Goal: Information Seeking & Learning: Learn about a topic

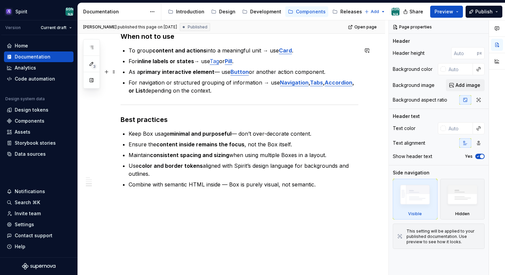
scroll to position [387, 0]
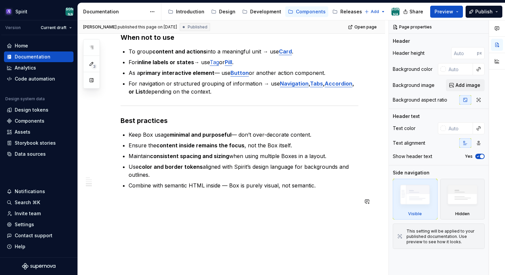
click at [229, 232] on div "**********" at bounding box center [231, 13] width 307 height 568
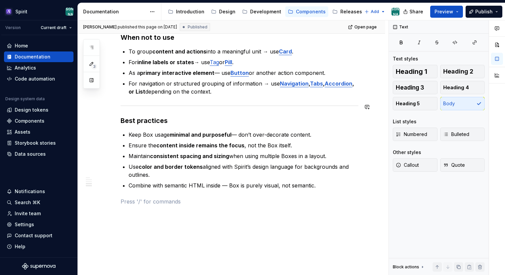
click at [384, 99] on div "**********" at bounding box center [231, 13] width 307 height 568
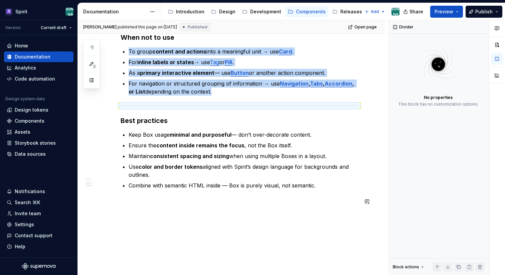
click at [296, 247] on div "**********" at bounding box center [231, 13] width 307 height 568
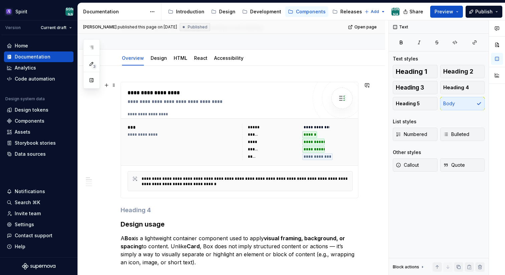
scroll to position [0, 0]
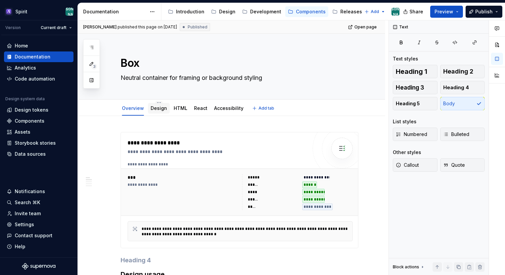
click at [162, 110] on link "Design" at bounding box center [159, 108] width 16 height 6
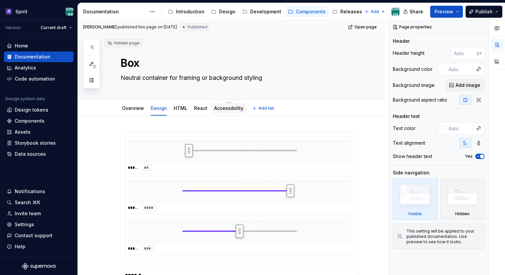
click at [231, 108] on link "Accessibility" at bounding box center [228, 108] width 29 height 6
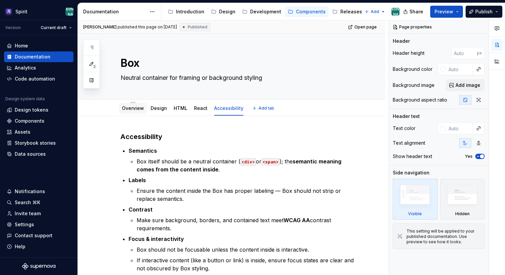
click at [135, 111] on div "Overview" at bounding box center [133, 108] width 22 height 7
click at [140, 109] on link "Overview" at bounding box center [133, 108] width 22 height 6
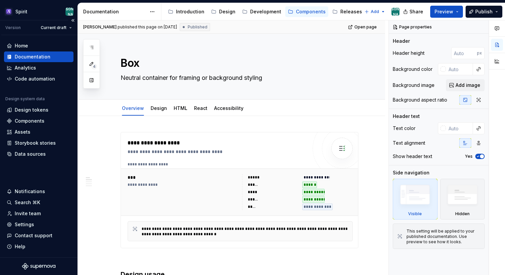
click at [42, 53] on div "Documentation" at bounding box center [33, 56] width 36 height 7
click at [46, 122] on div "Components" at bounding box center [39, 121] width 64 height 7
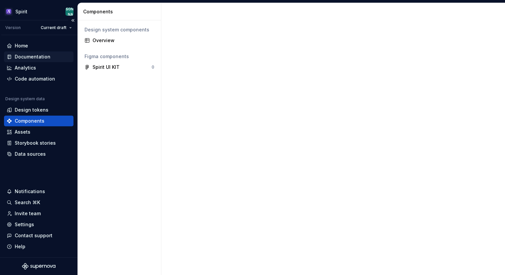
click at [44, 58] on div "Documentation" at bounding box center [33, 56] width 36 height 7
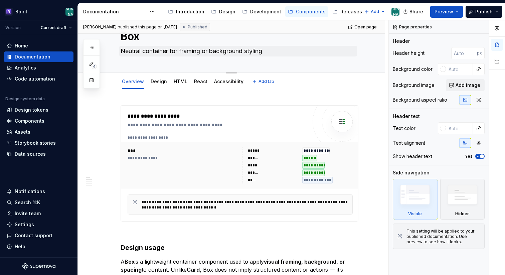
scroll to position [30, 0]
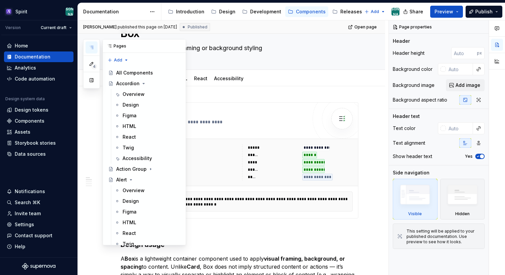
click at [92, 48] on icon "button" at bounding box center [91, 47] width 5 height 5
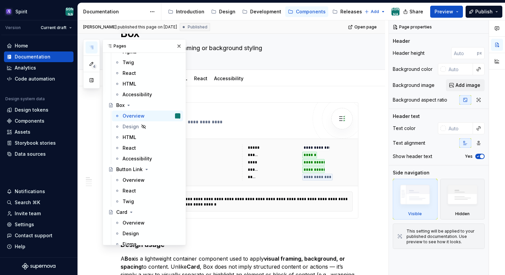
scroll to position [466, 0]
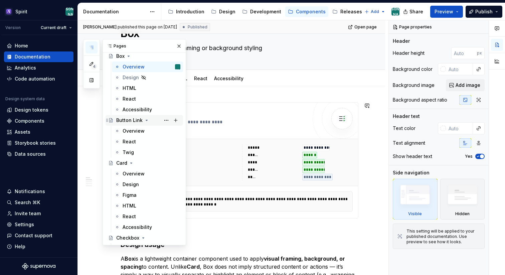
click at [122, 119] on div "Button Link" at bounding box center [129, 120] width 26 height 7
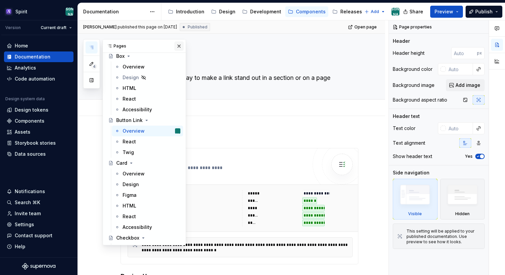
click at [177, 44] on button "button" at bounding box center [178, 45] width 9 height 9
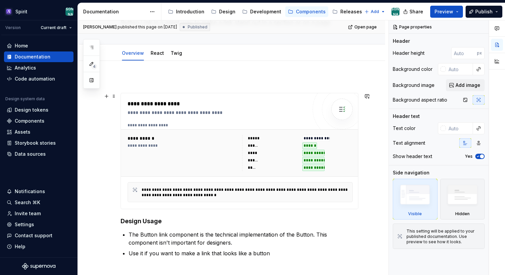
scroll to position [45, 0]
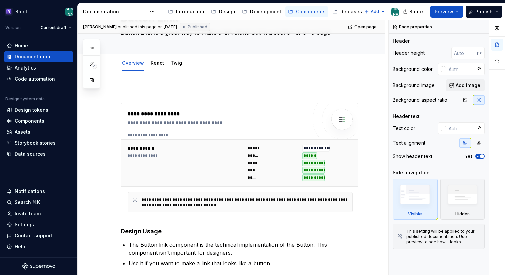
type textarea "*"
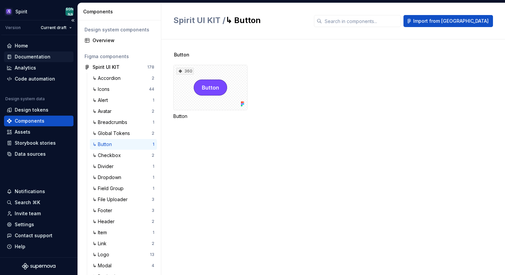
click at [44, 54] on div "Documentation" at bounding box center [33, 56] width 36 height 7
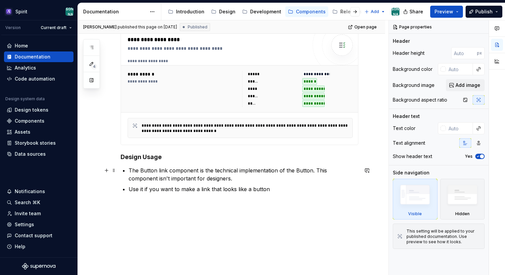
scroll to position [129, 0]
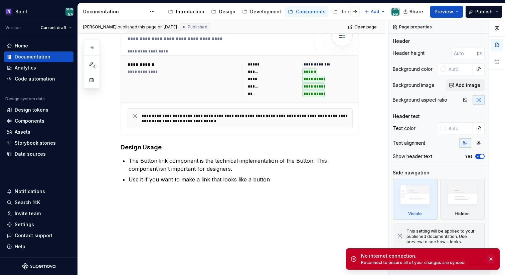
click at [491, 260] on button "button" at bounding box center [491, 258] width 9 height 9
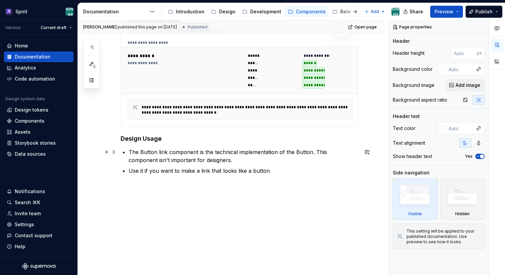
scroll to position [144, 0]
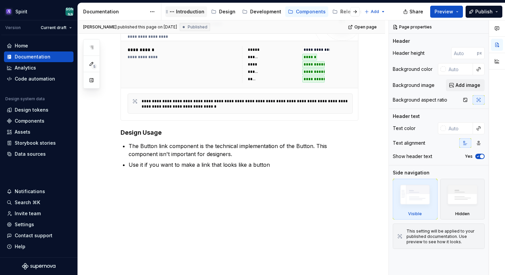
type textarea "*"
